Goal: Task Accomplishment & Management: Use online tool/utility

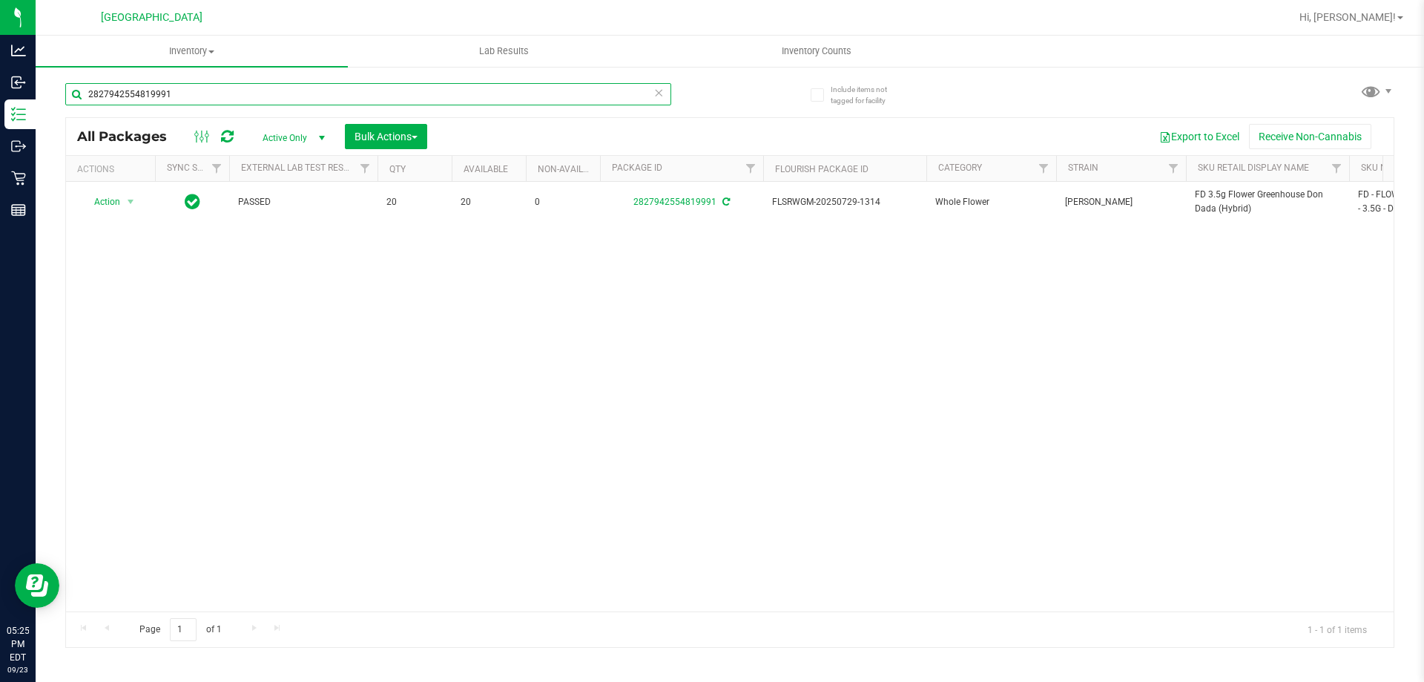
click at [258, 93] on input "2827942554819991" at bounding box center [368, 94] width 606 height 22
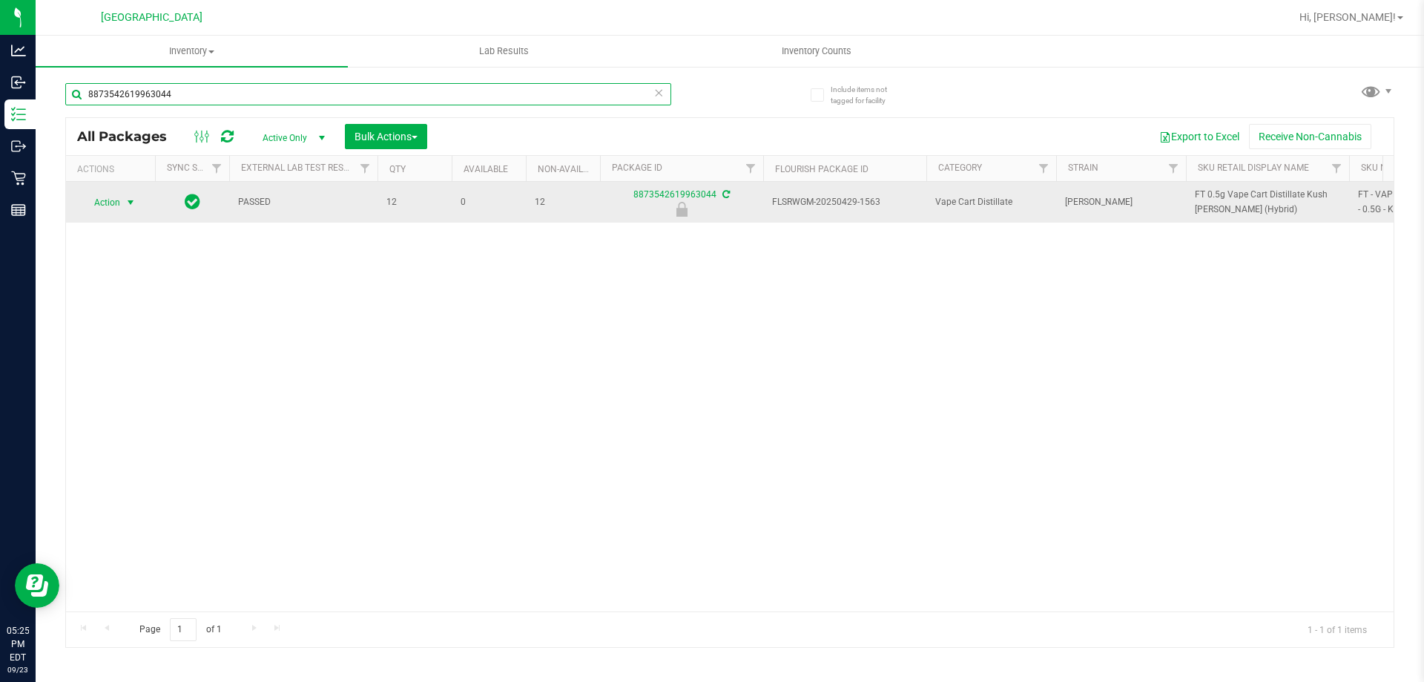
type input "8873542619963044"
click at [120, 204] on span "Action" at bounding box center [101, 202] width 40 height 21
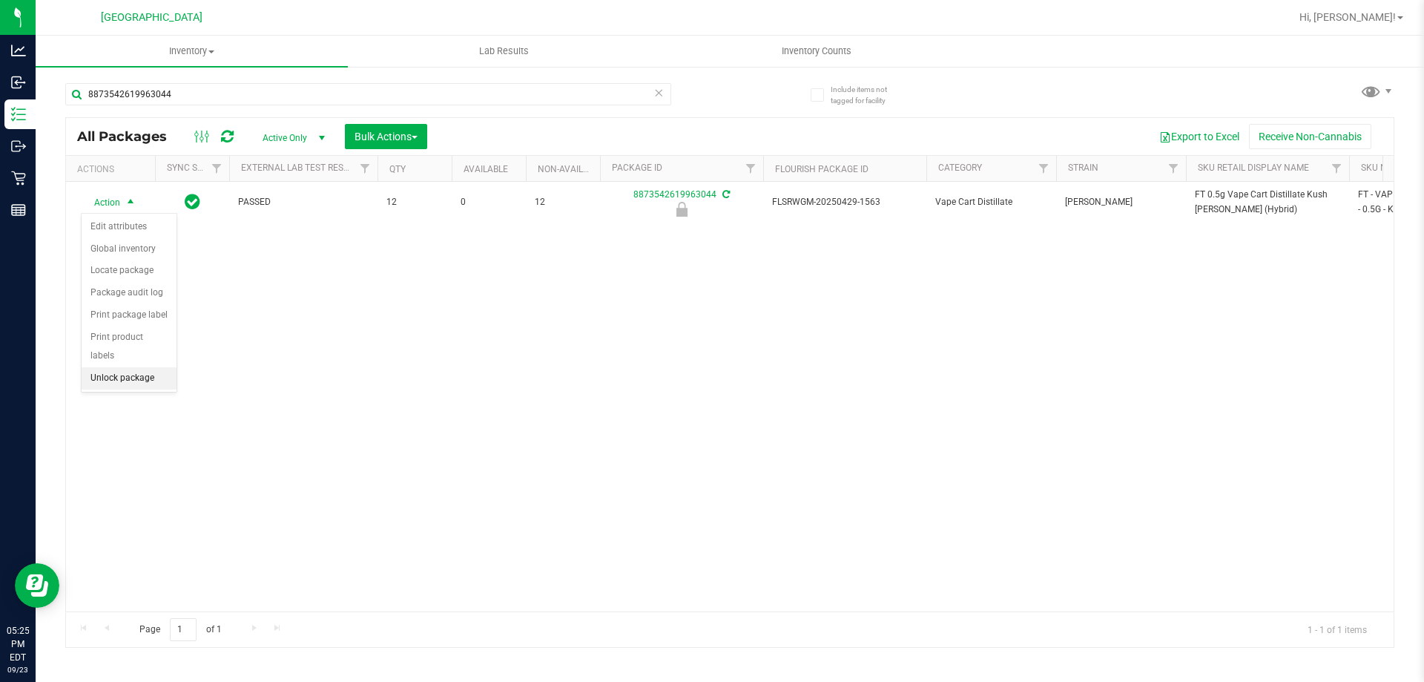
click at [126, 367] on li "Unlock package" at bounding box center [129, 378] width 95 height 22
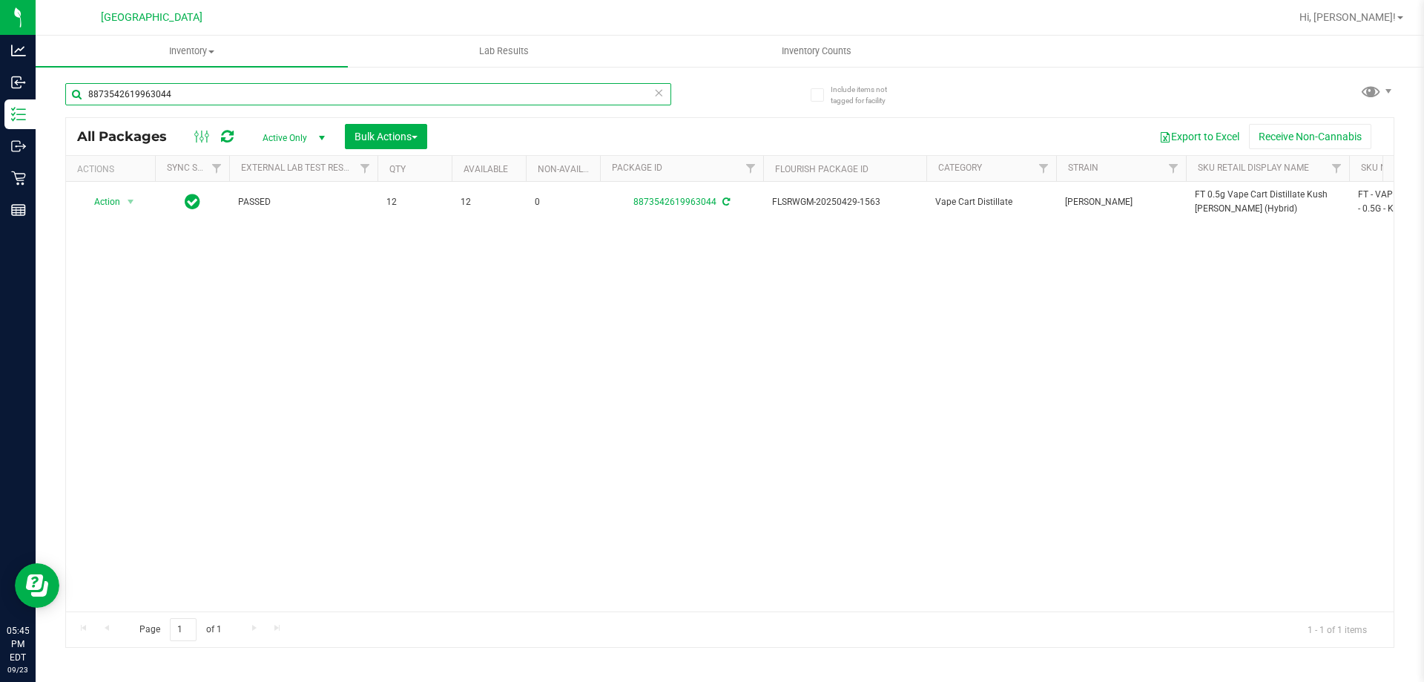
click at [251, 88] on input "8873542619963044" at bounding box center [368, 94] width 606 height 22
click at [275, 88] on input "8873542619963044" at bounding box center [368, 94] width 606 height 22
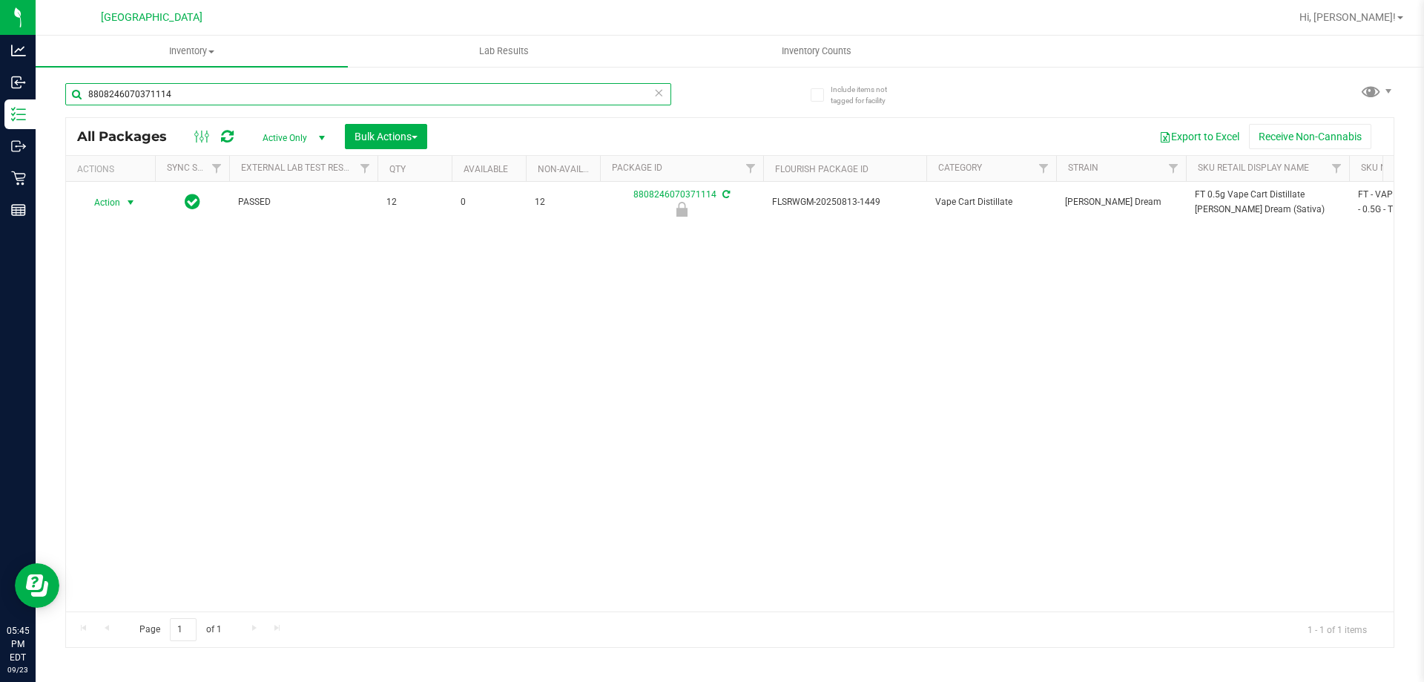
type input "8808246070371114"
click at [108, 204] on span "Action" at bounding box center [101, 202] width 40 height 21
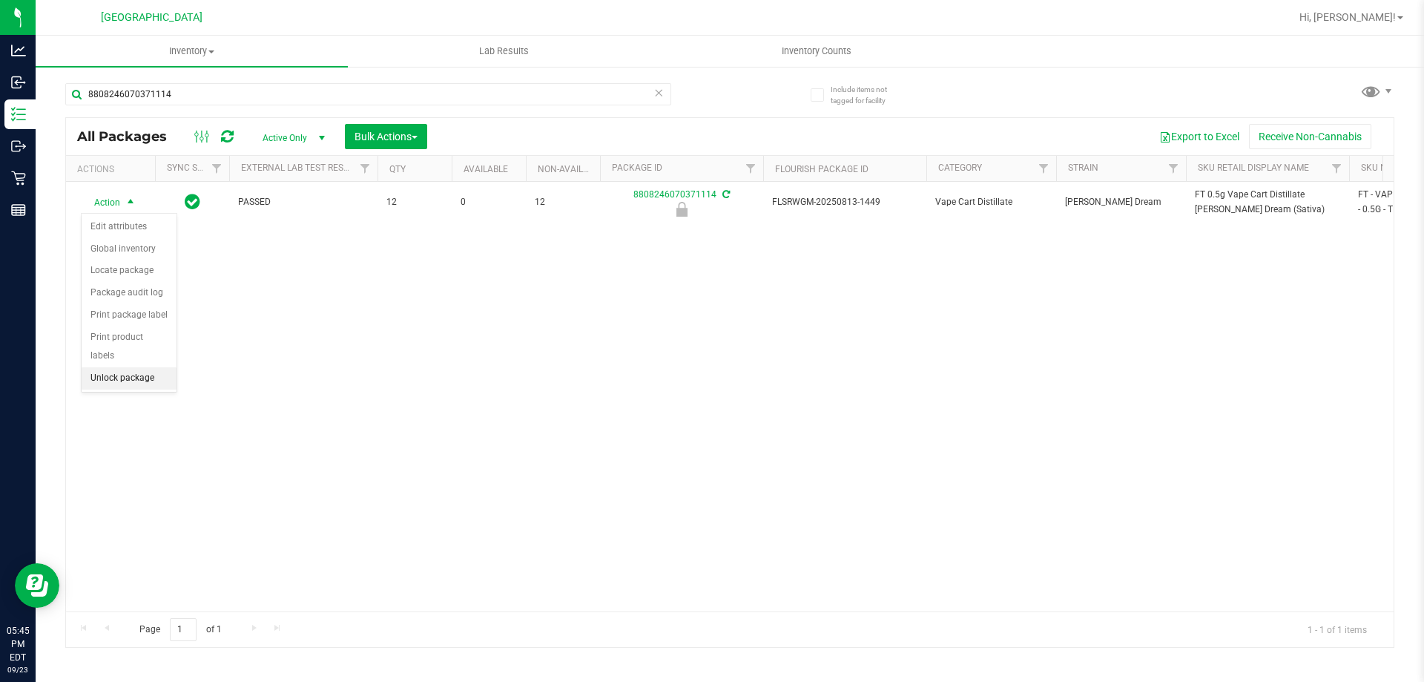
click at [119, 367] on li "Unlock package" at bounding box center [129, 378] width 95 height 22
